Goal: Ask a question

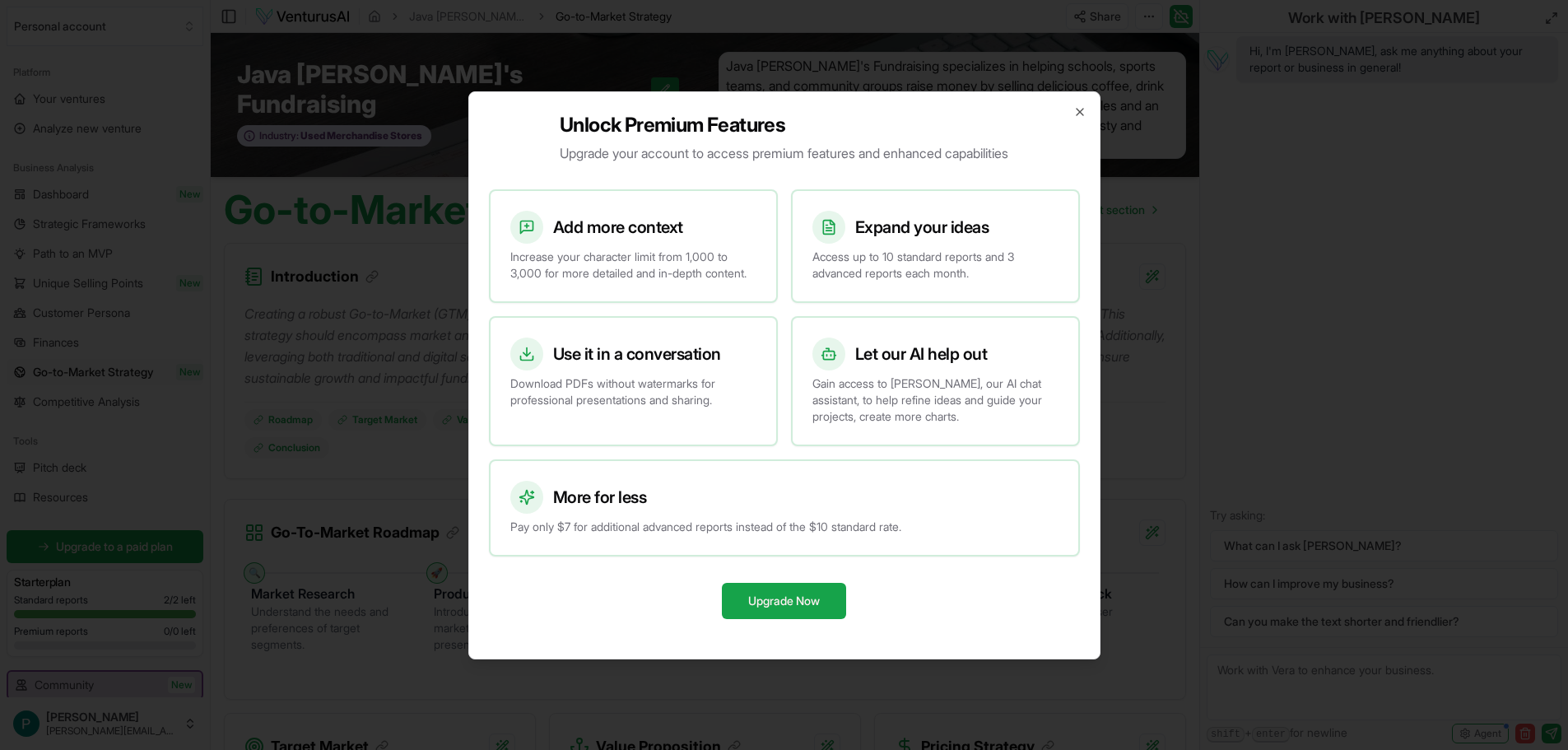
scroll to position [1234, 0]
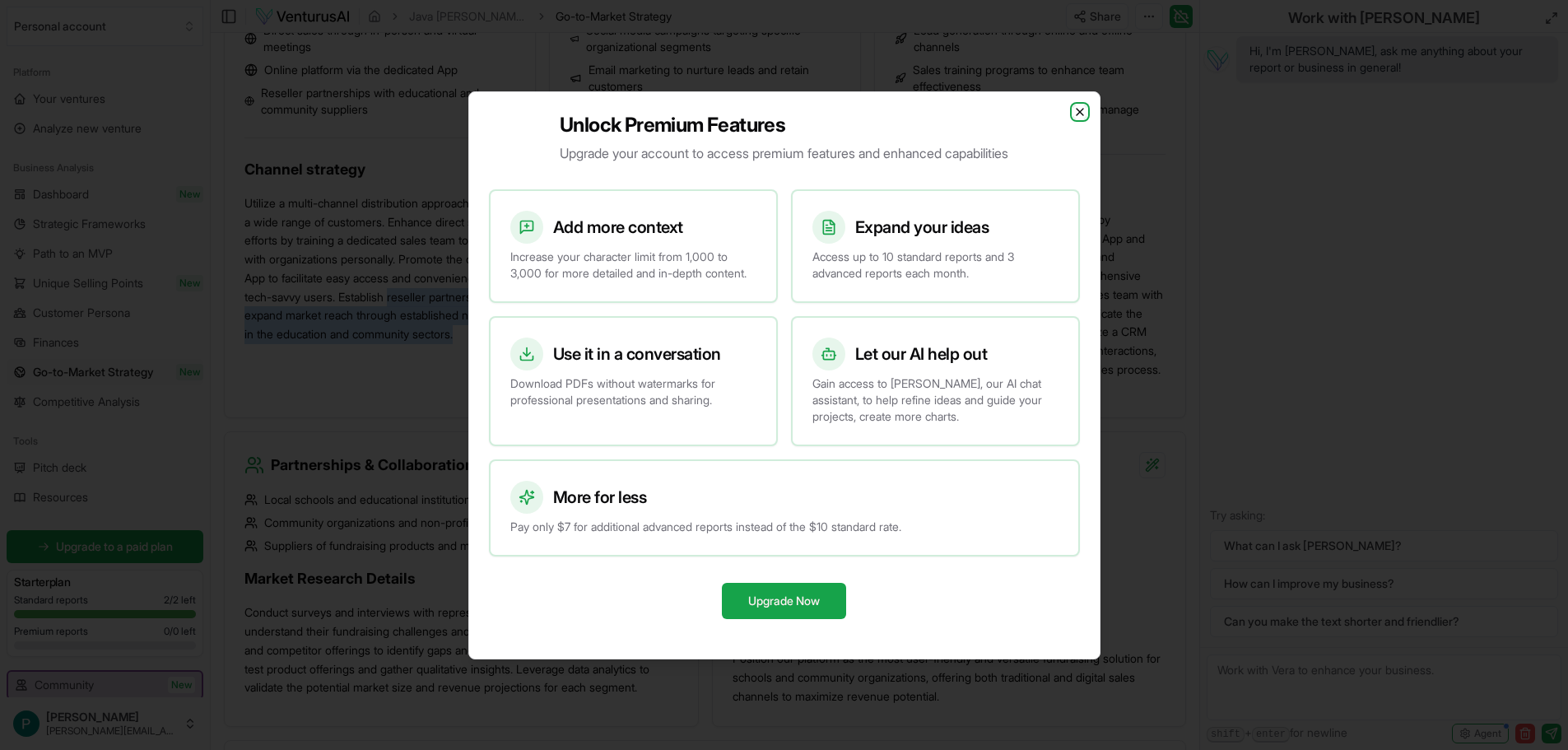
click at [1080, 109] on icon "button" at bounding box center [1080, 112] width 7 height 7
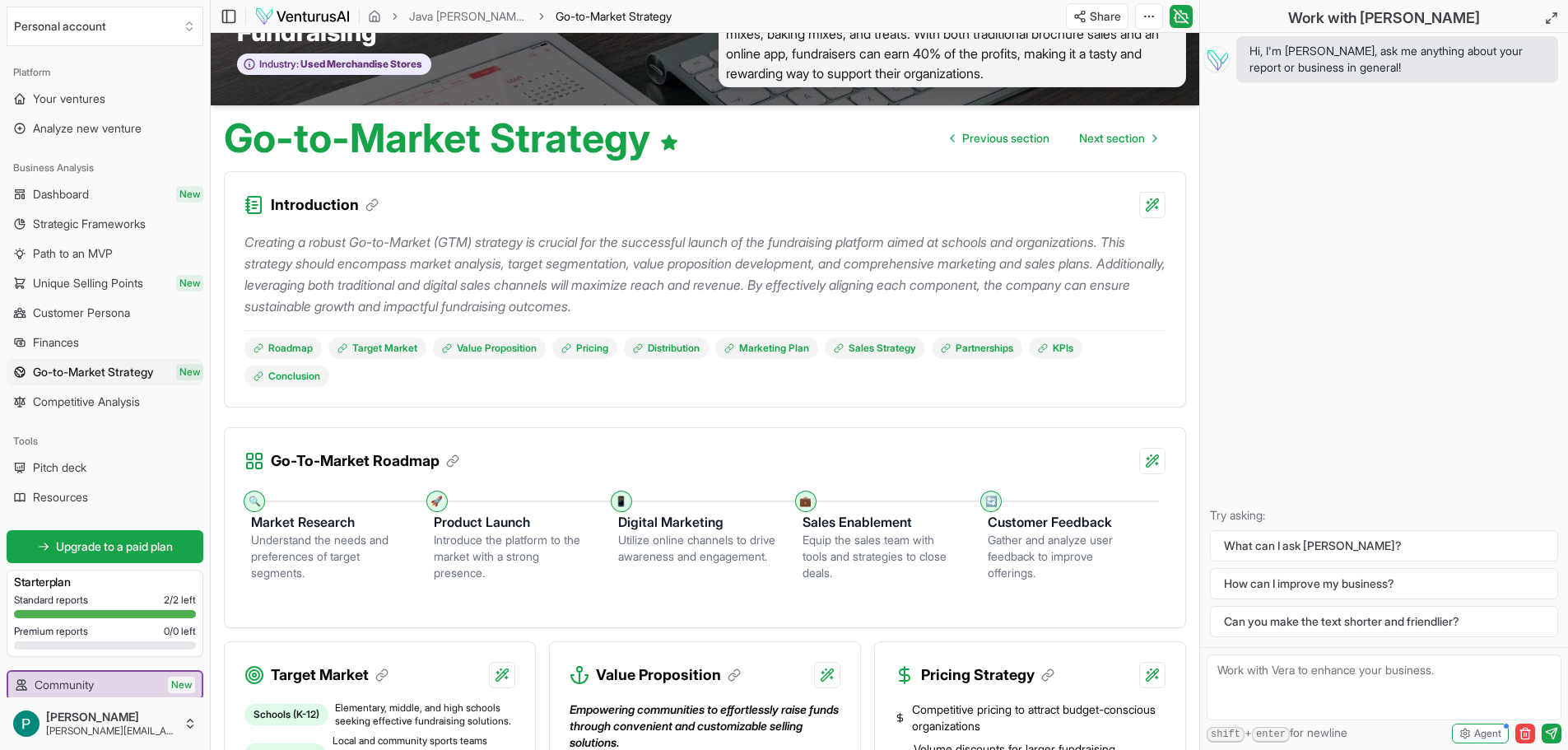
scroll to position [0, 0]
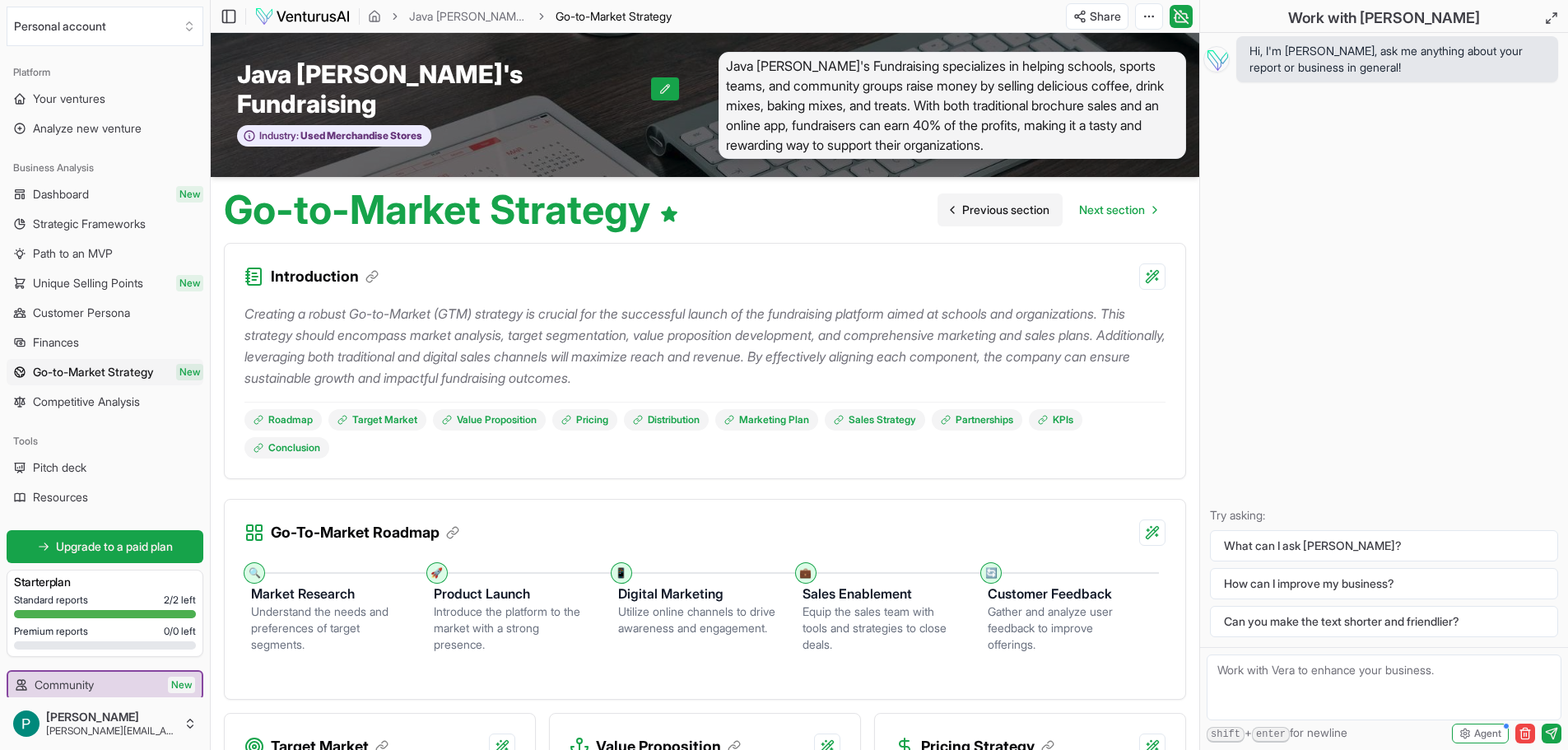
click at [970, 202] on span "Previous section" at bounding box center [1006, 209] width 87 height 17
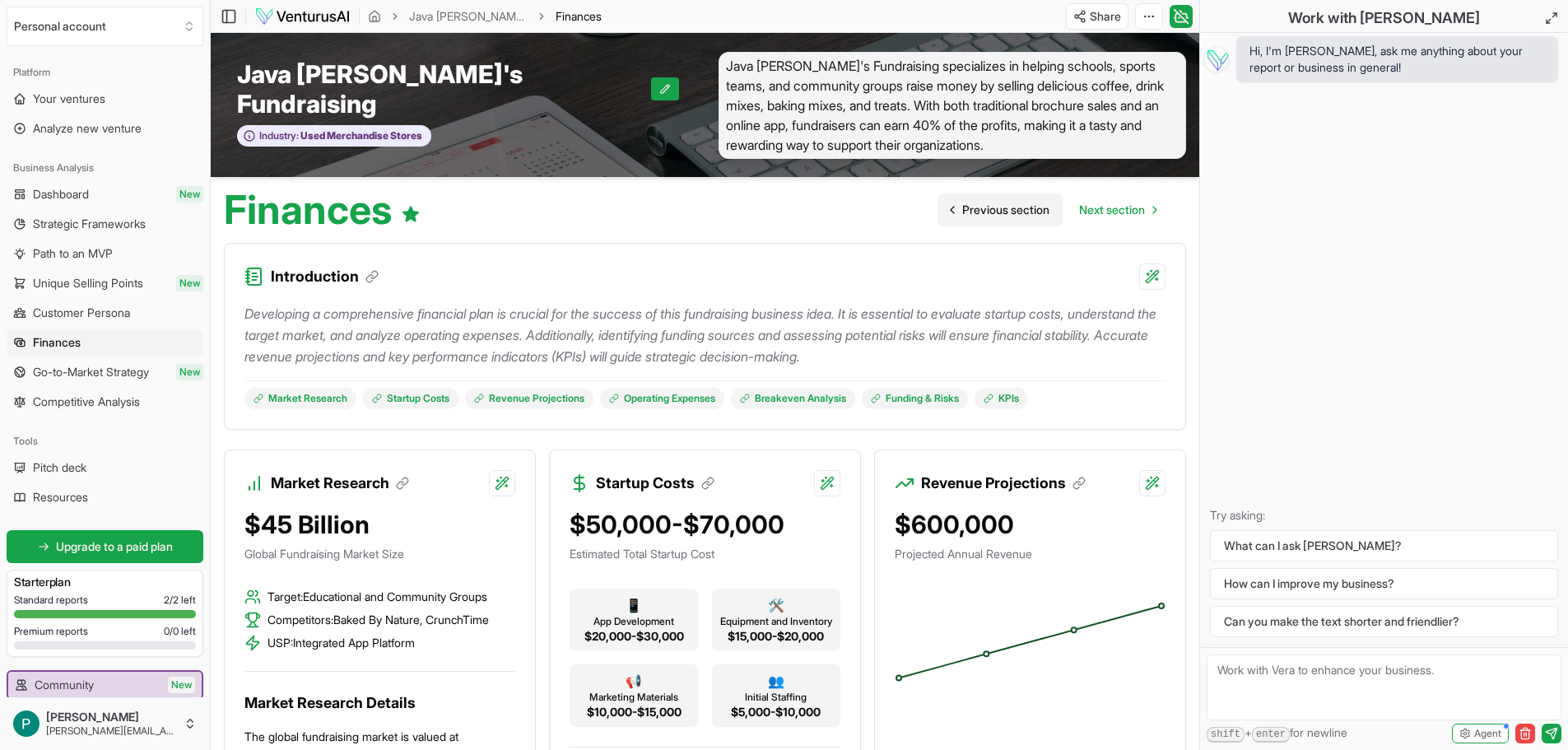
click at [971, 202] on span "Previous section" at bounding box center [1006, 209] width 87 height 17
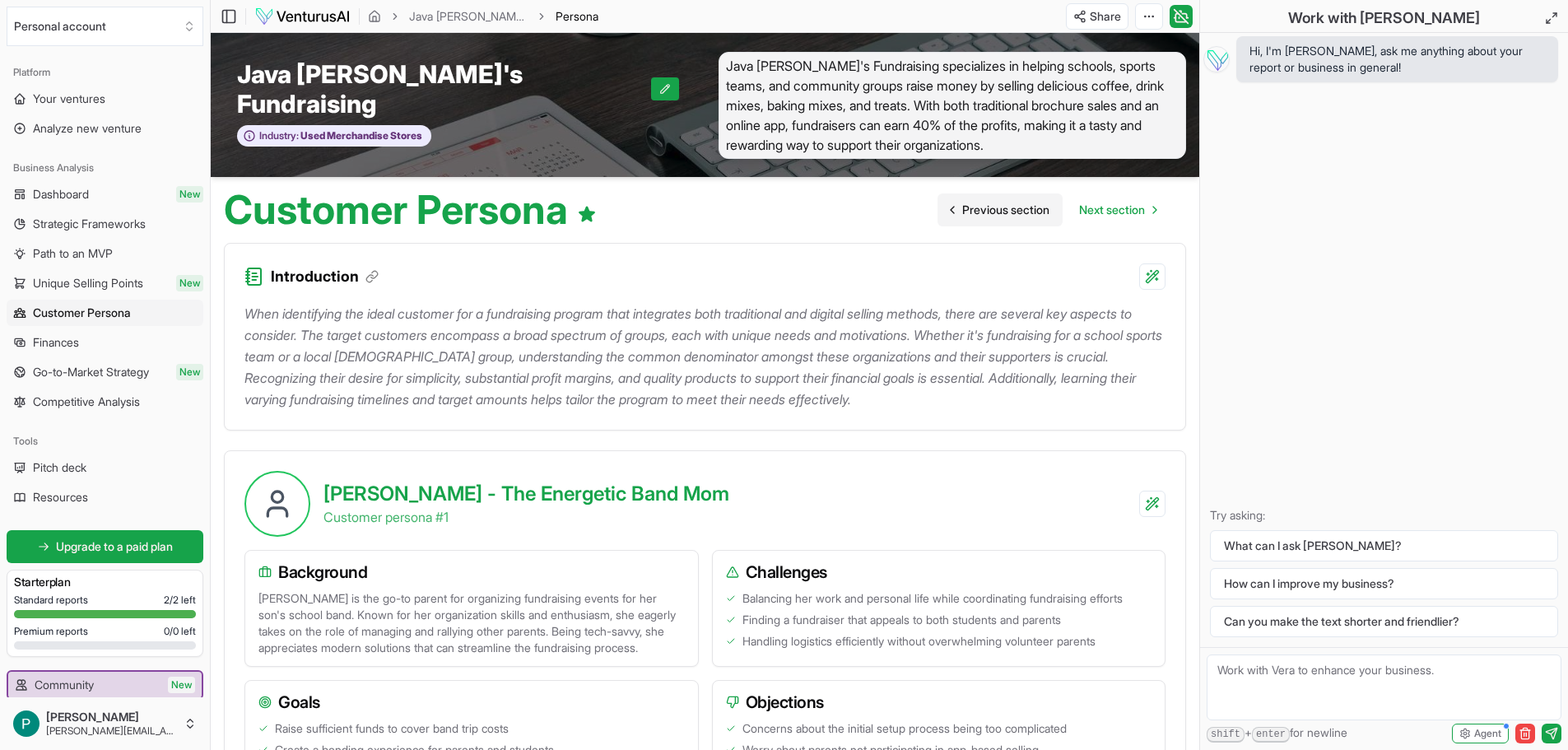
click at [971, 202] on span "Previous section" at bounding box center [1006, 209] width 87 height 17
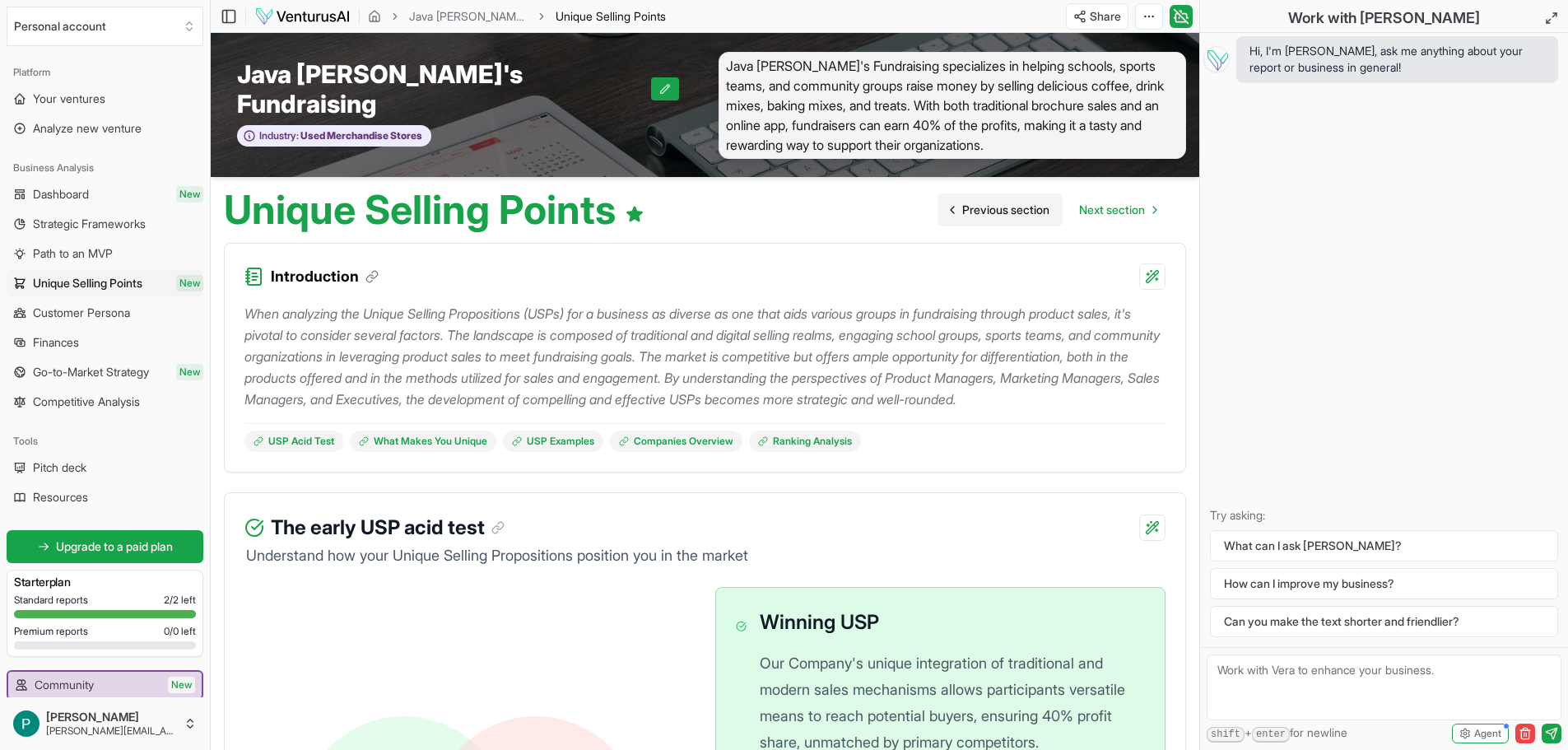
click at [971, 202] on span "Previous section" at bounding box center [1006, 209] width 87 height 17
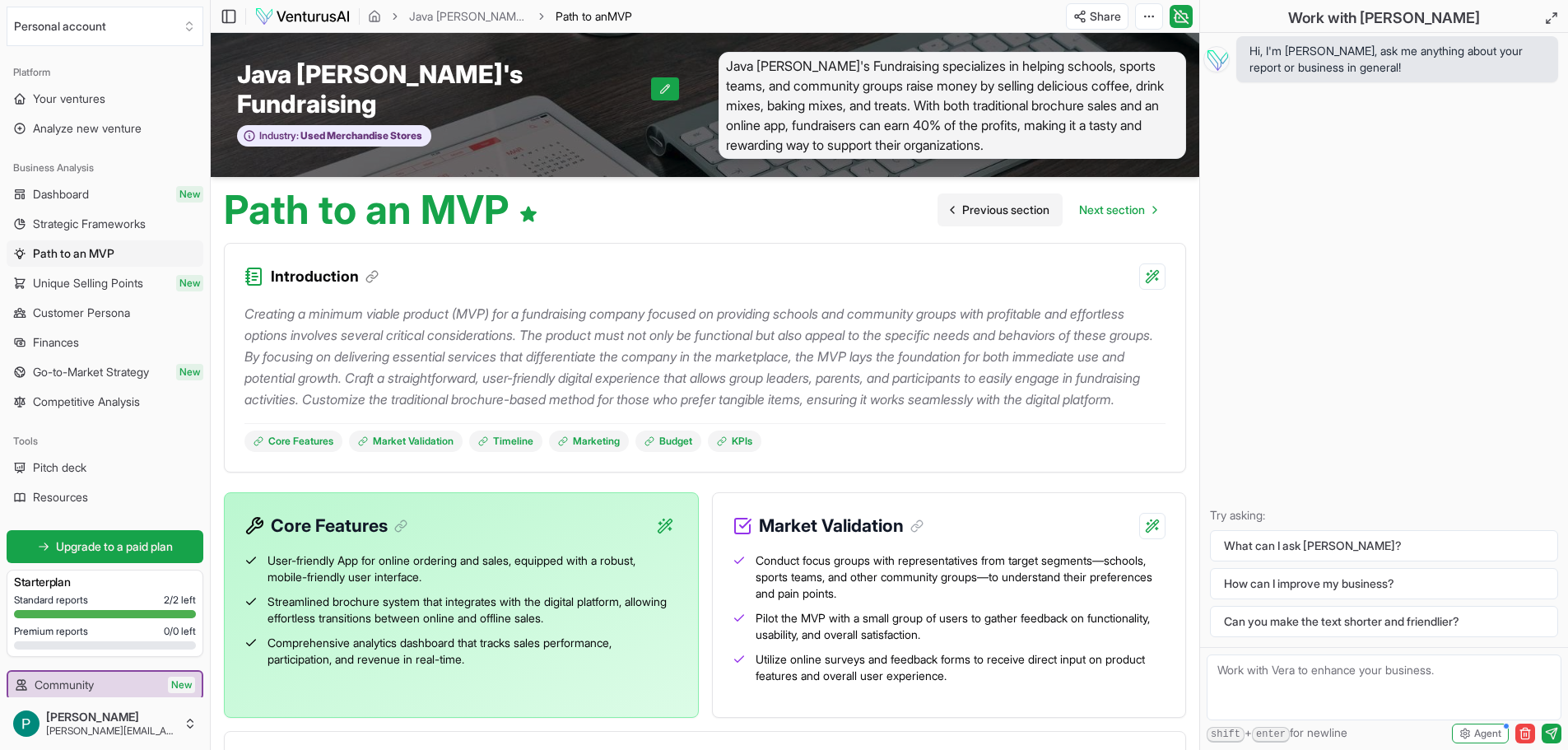
click at [971, 202] on span "Previous section" at bounding box center [1006, 209] width 87 height 17
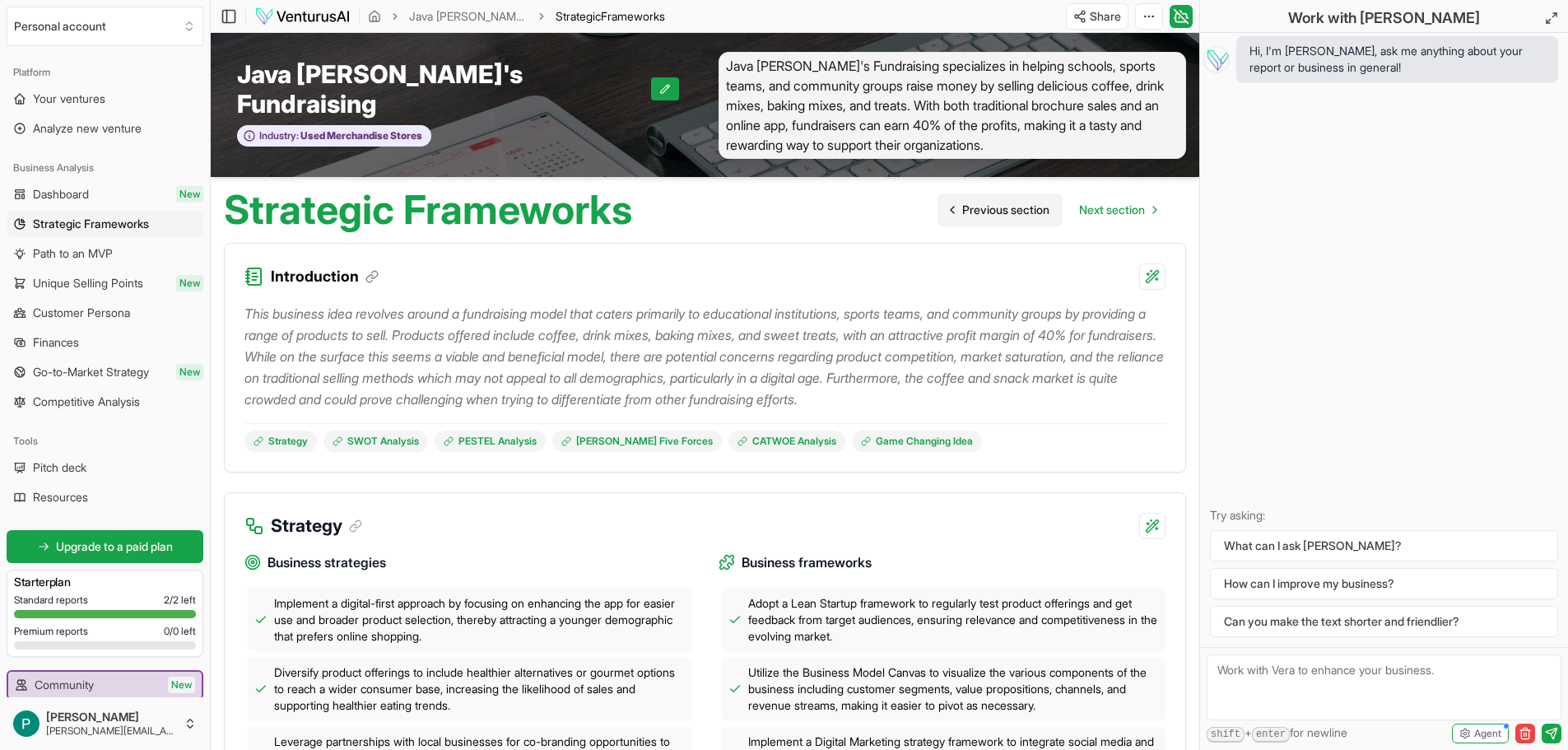
click at [971, 202] on span "Previous section" at bounding box center [1006, 209] width 87 height 17
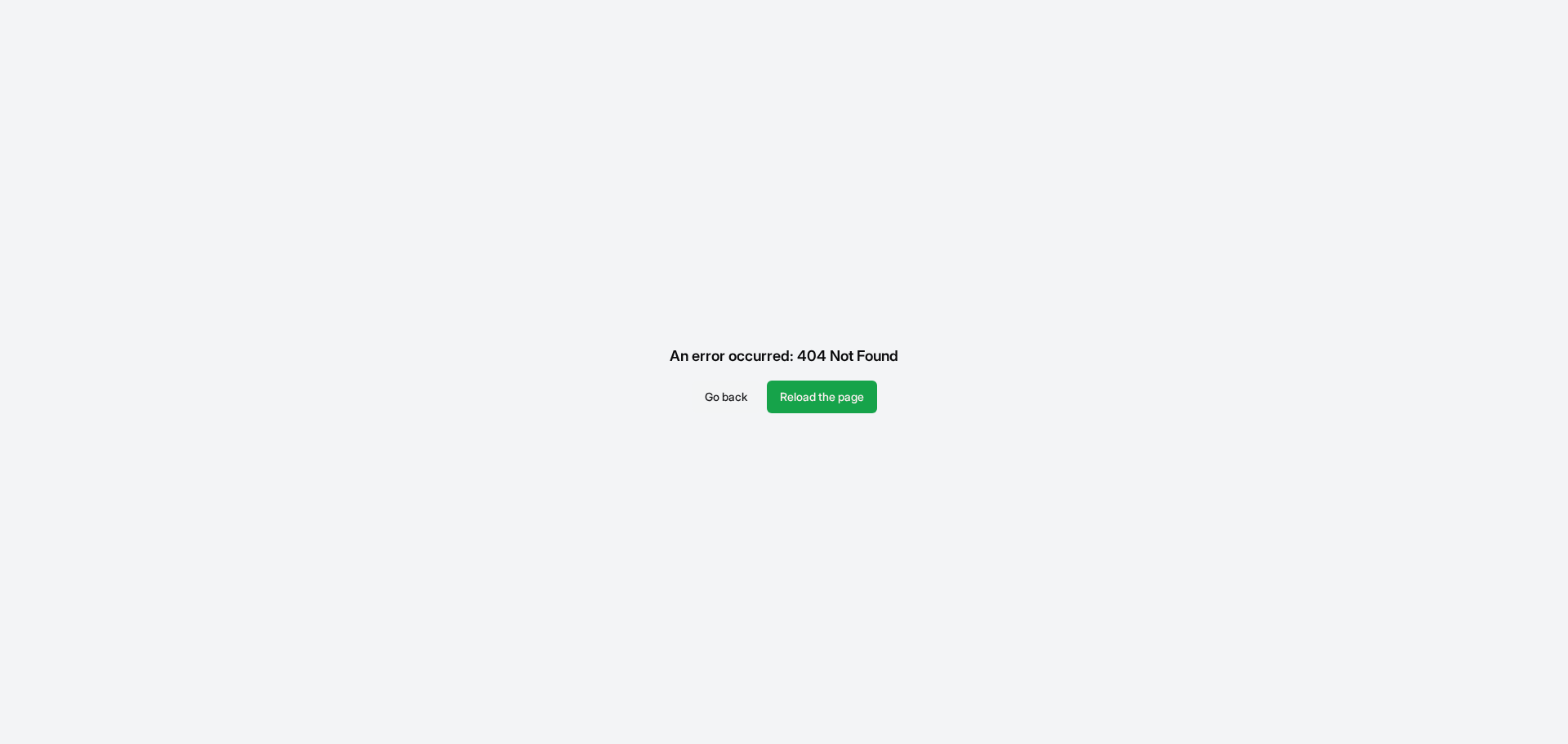
click at [732, 403] on button "Go back" at bounding box center [726, 397] width 69 height 33
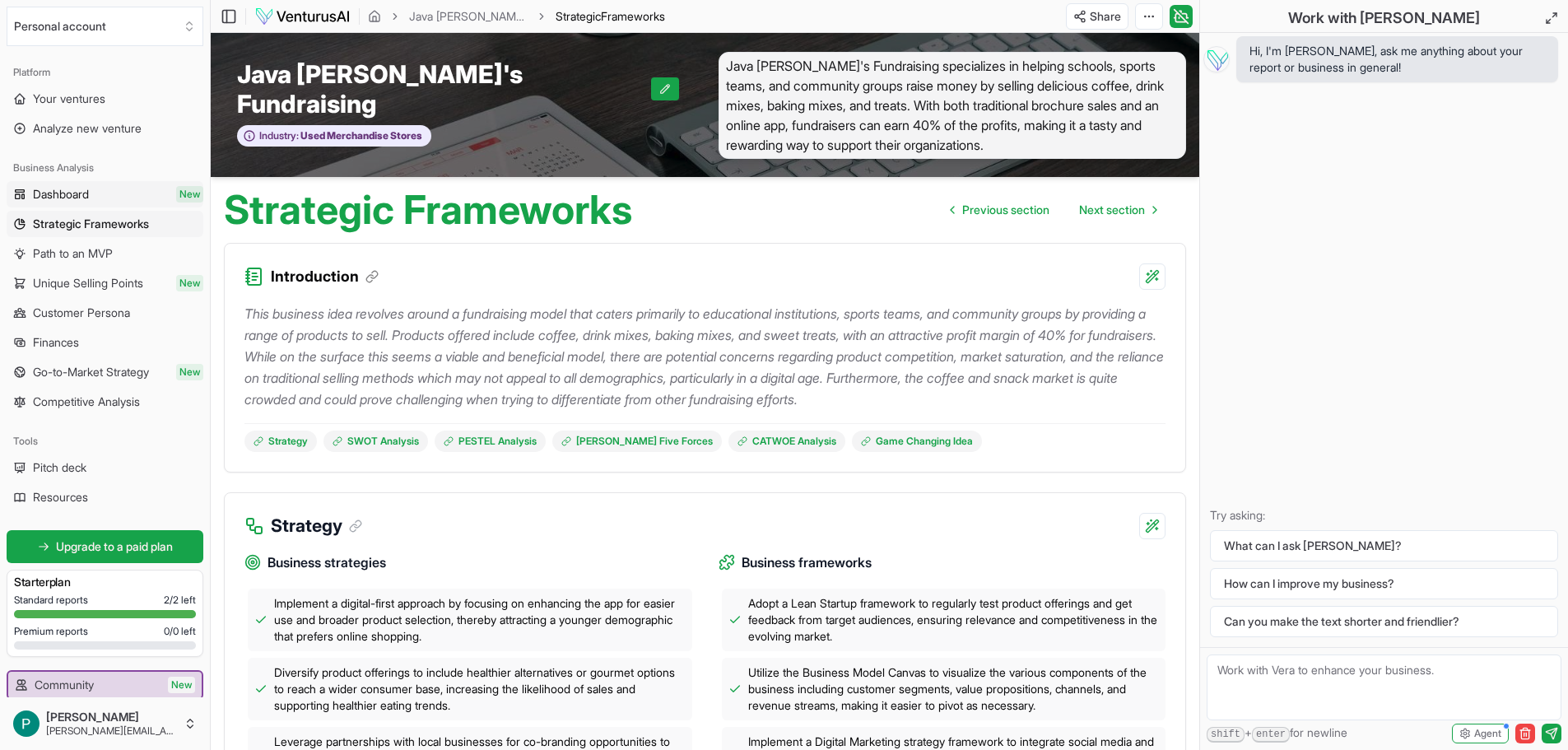
click at [81, 194] on span "Dashboard" at bounding box center [61, 194] width 56 height 17
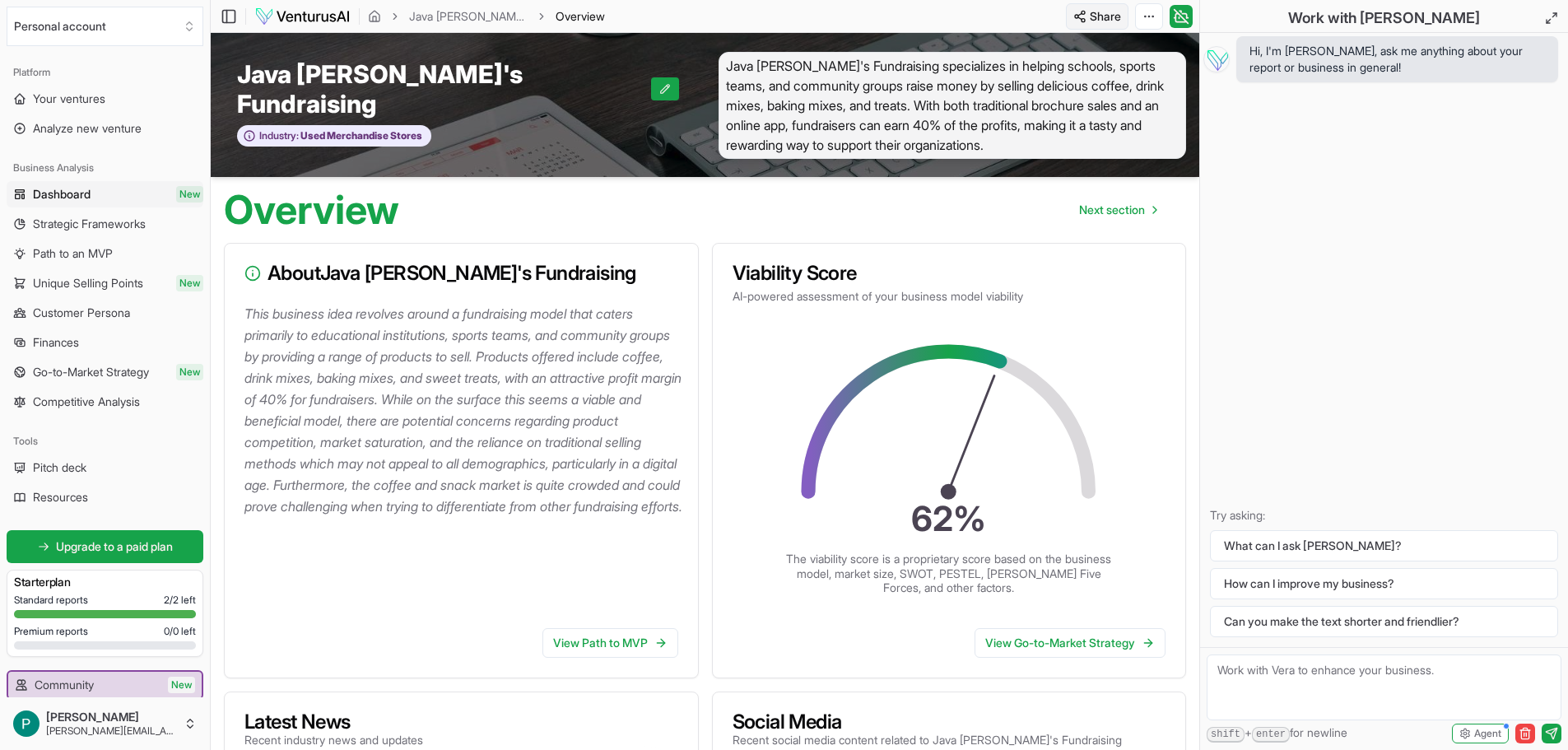
click at [1098, 20] on html "Personal account Platform Your ventures Analyze new venture Business Analysis D…" at bounding box center [784, 375] width 1568 height 750
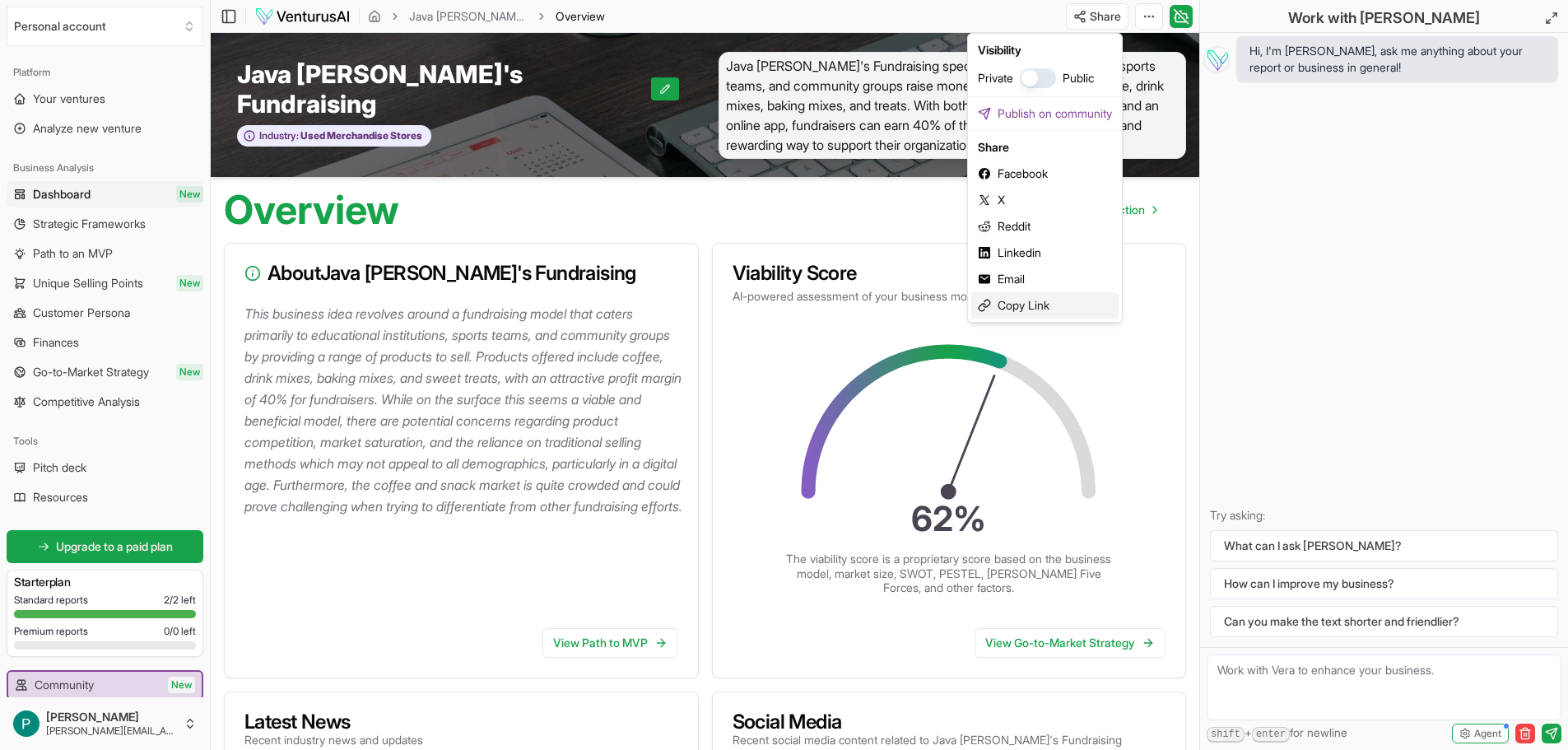
click at [1007, 309] on div "Copy Link" at bounding box center [1044, 305] width 147 height 26
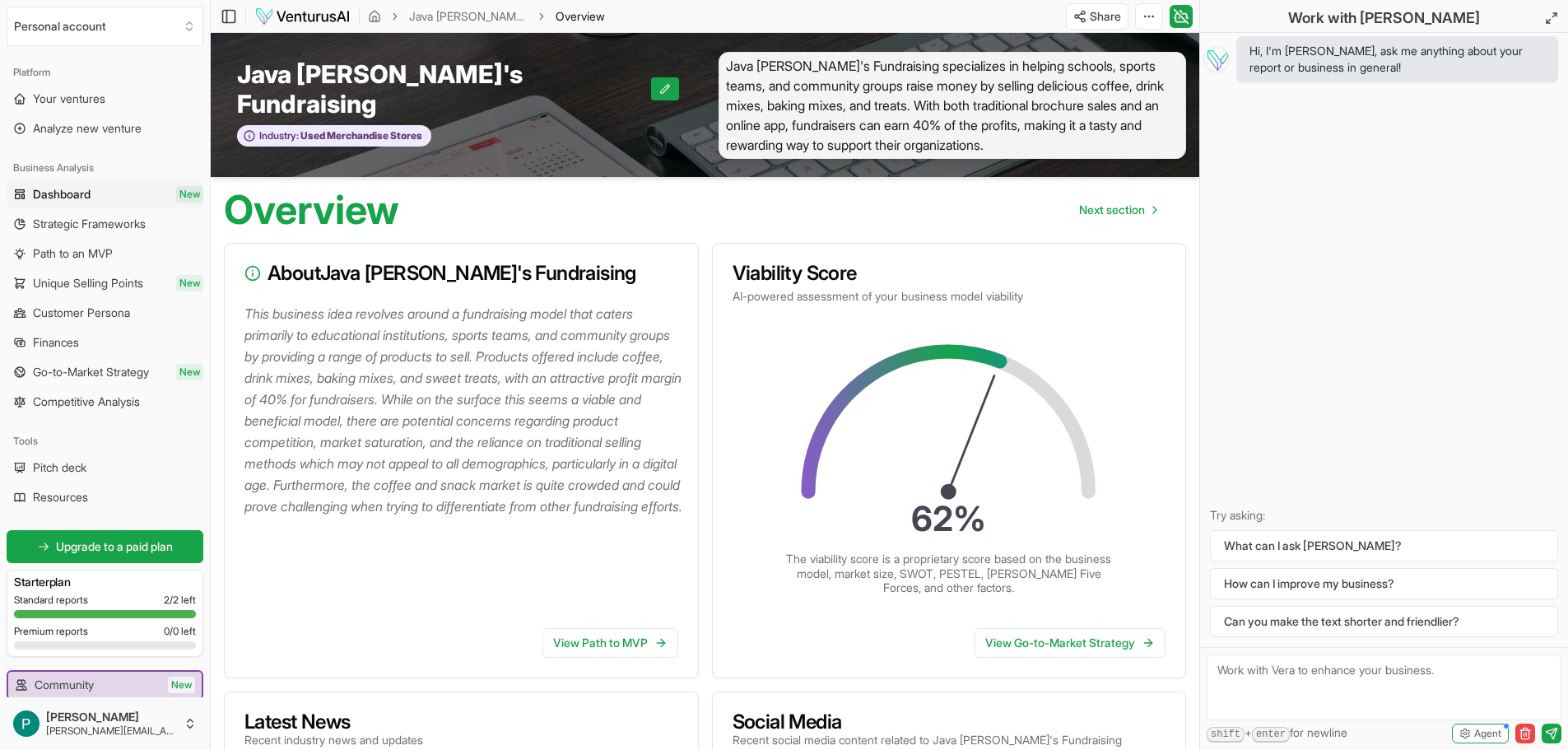
click at [1278, 681] on textarea at bounding box center [1384, 687] width 355 height 66
type textarea "Can I print the advanced report with formatting?"
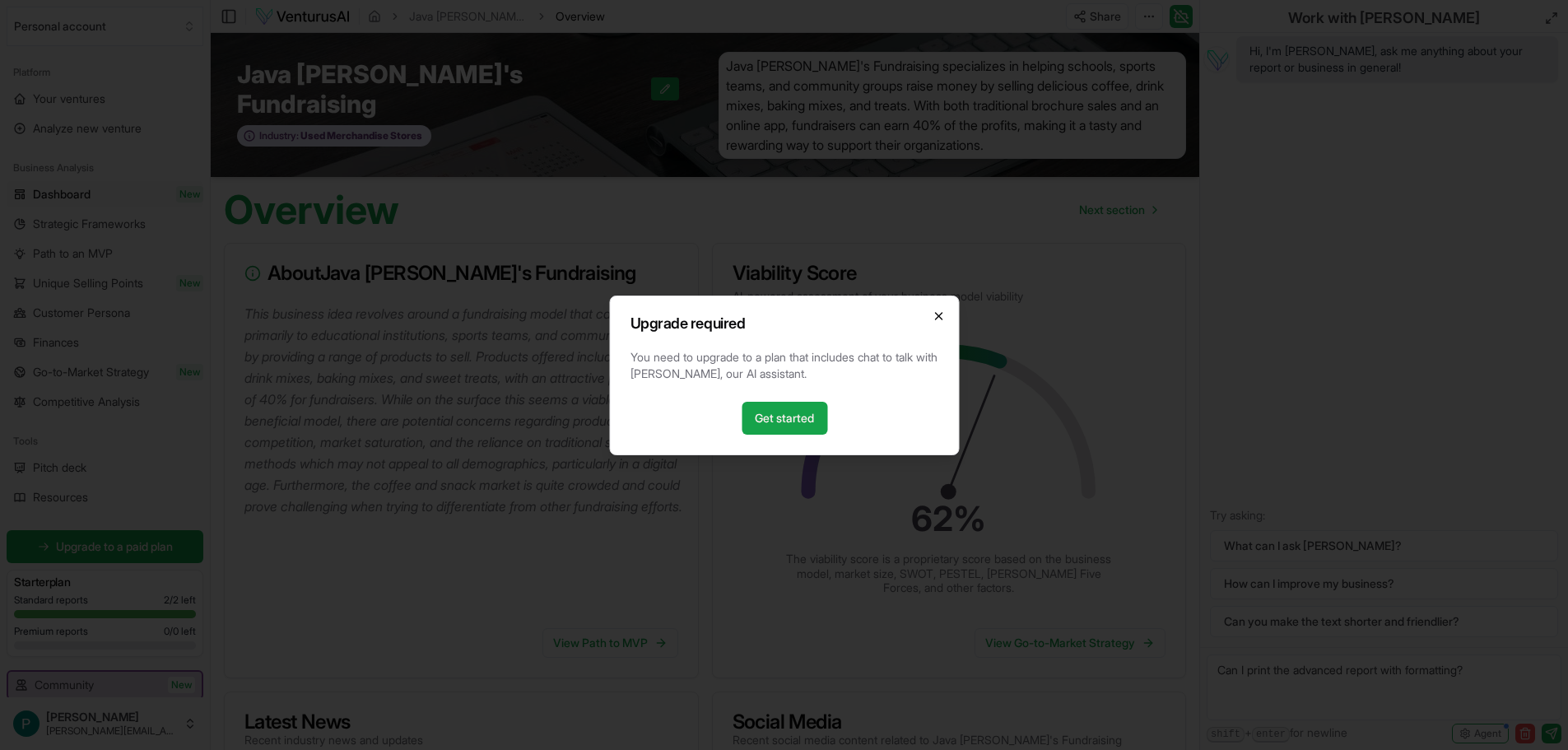
click at [938, 310] on icon "button" at bounding box center [938, 315] width 13 height 13
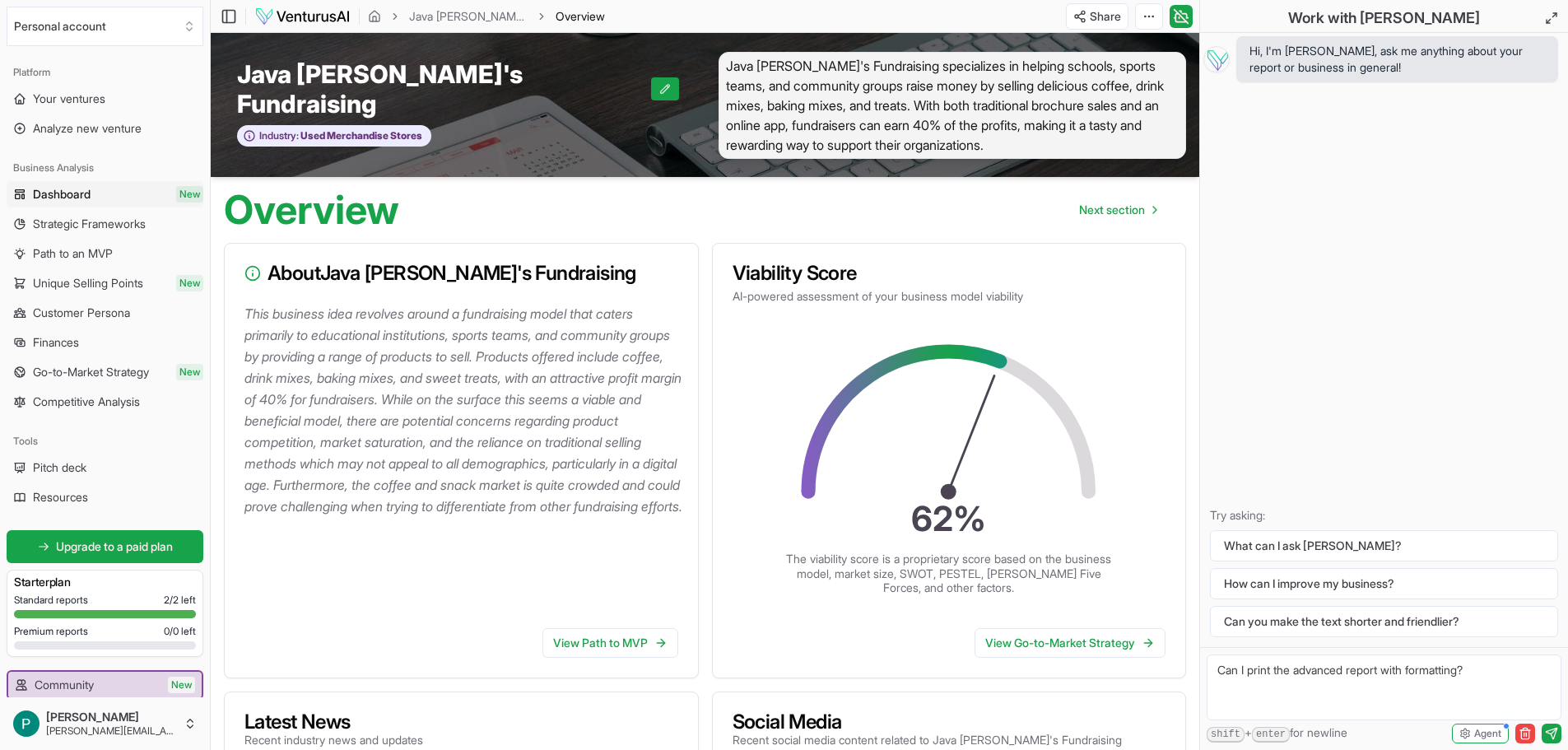
drag, startPoint x: 1505, startPoint y: 667, endPoint x: 1199, endPoint y: 684, distance: 306.5
click at [1199, 684] on div "Work with Vera Hi, I'm Vera, ask me anything about your report or business in g…" at bounding box center [1384, 375] width 369 height 750
